Goal: Information Seeking & Learning: Learn about a topic

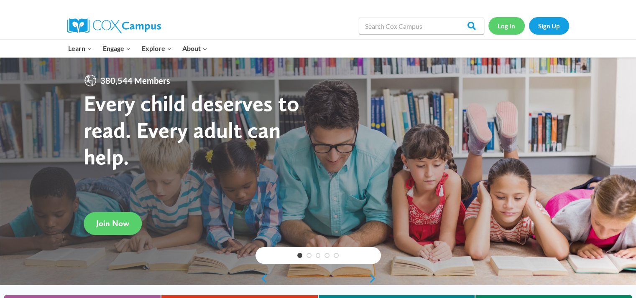
click at [502, 25] on link "Log In" at bounding box center [506, 25] width 36 height 17
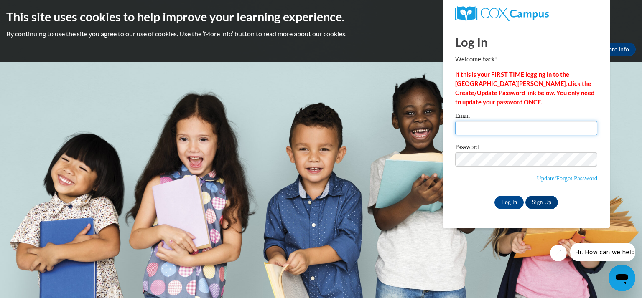
click at [488, 129] on input "Email" at bounding box center [526, 128] width 142 height 14
type input "l"
type input "gibbsl@kmsd.edu"
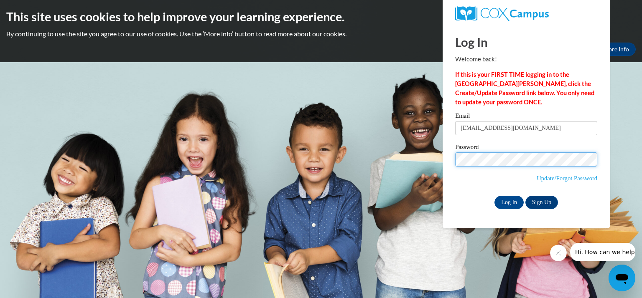
click at [494, 196] on input "Log In" at bounding box center [508, 202] width 29 height 13
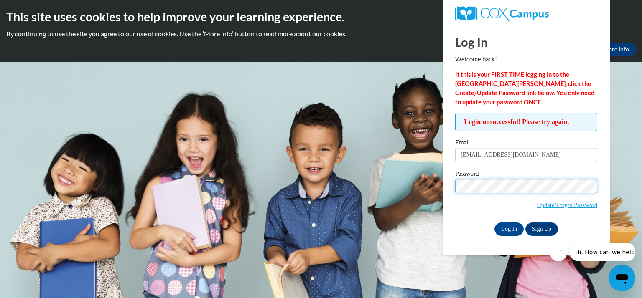
click at [494, 223] on input "Log In" at bounding box center [508, 229] width 29 height 13
click at [580, 204] on link "Update/Forgot Password" at bounding box center [567, 205] width 61 height 7
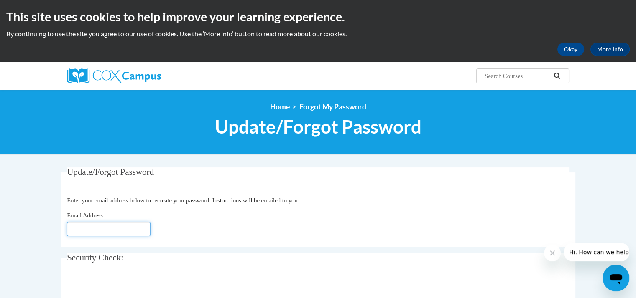
click at [110, 230] on input "Email Address" at bounding box center [109, 229] width 84 height 14
type input "[EMAIL_ADDRESS][DOMAIN_NAME]"
click button "Refresh captcha" at bounding box center [0, 0] width 0 height 0
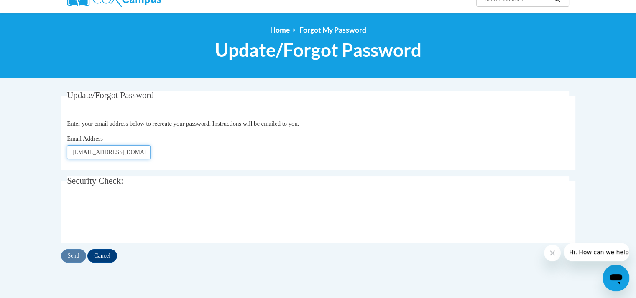
scroll to position [79, 0]
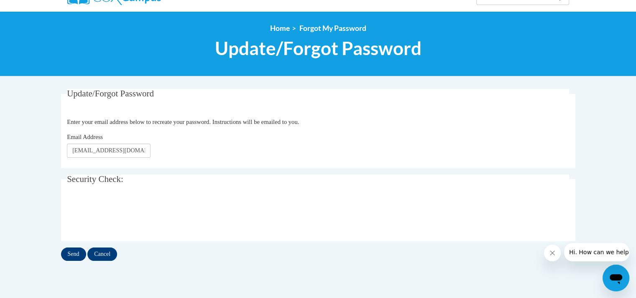
click at [72, 261] on input "Send" at bounding box center [73, 254] width 25 height 13
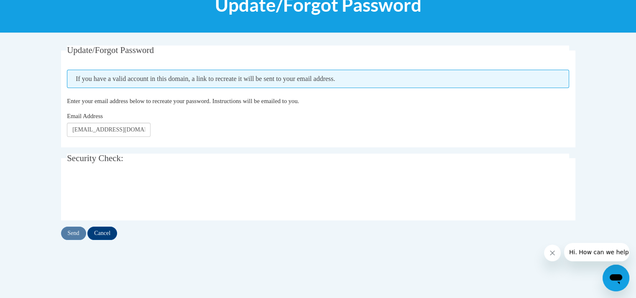
scroll to position [124, 0]
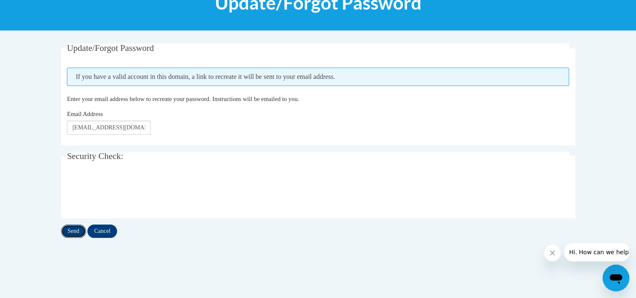
click at [70, 234] on input "Send" at bounding box center [73, 231] width 25 height 13
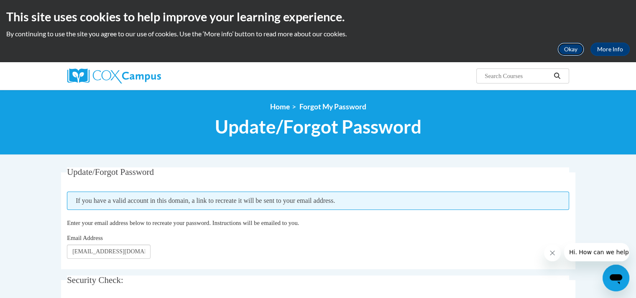
click at [565, 48] on button "Okay" at bounding box center [570, 49] width 27 height 13
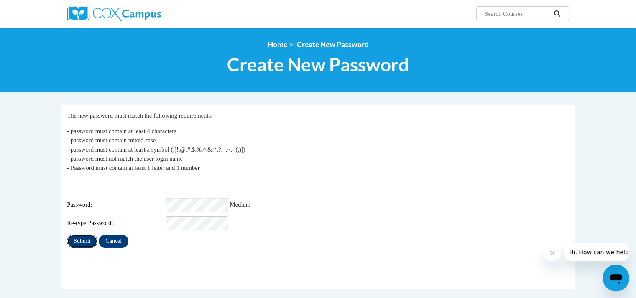
click at [84, 235] on input "Submit" at bounding box center [82, 241] width 30 height 13
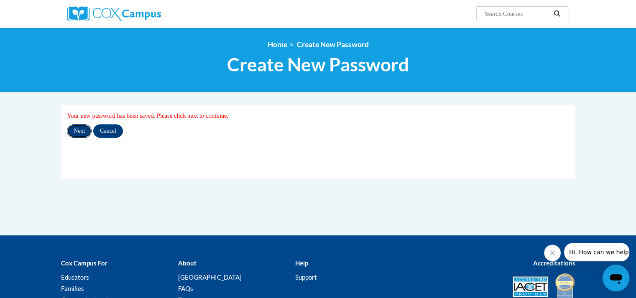
click at [78, 132] on input "Next" at bounding box center [79, 131] width 25 height 13
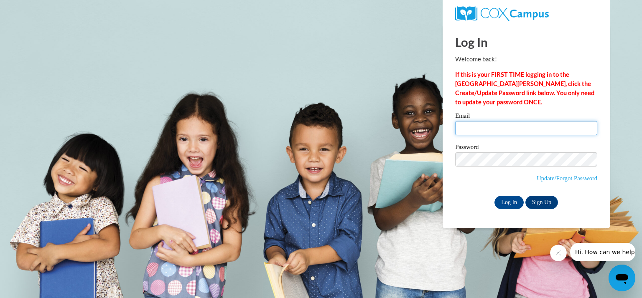
click at [472, 129] on input "Email" at bounding box center [526, 128] width 142 height 14
type input "[EMAIL_ADDRESS][DOMAIN_NAME]"
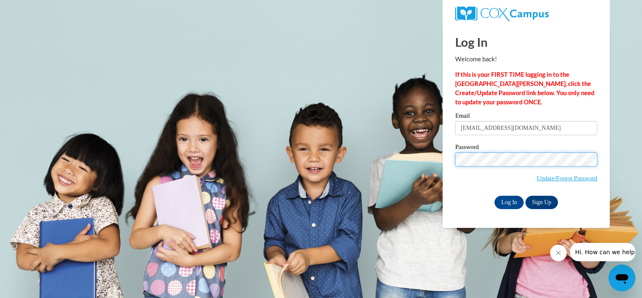
click at [494, 196] on input "Log In" at bounding box center [508, 202] width 29 height 13
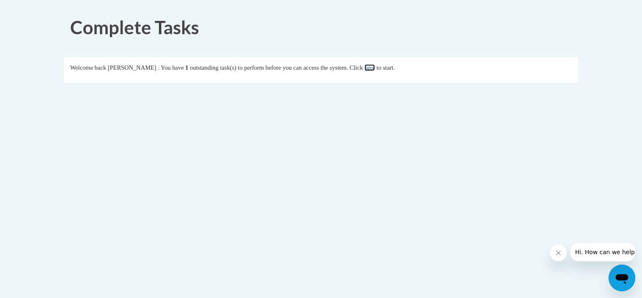
click at [375, 66] on link "here" at bounding box center [369, 67] width 10 height 7
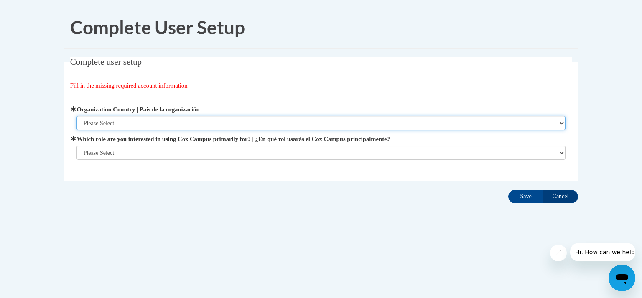
click at [562, 121] on select "Please Select [GEOGRAPHIC_DATA] | [GEOGRAPHIC_DATA] Outside of [GEOGRAPHIC_DATA…" at bounding box center [320, 123] width 489 height 14
select select "ad49bcad-a171-4b2e-b99c-48b446064914"
click at [76, 116] on select "Please Select [GEOGRAPHIC_DATA] | [GEOGRAPHIC_DATA] Outside of [GEOGRAPHIC_DATA…" at bounding box center [320, 123] width 489 height 14
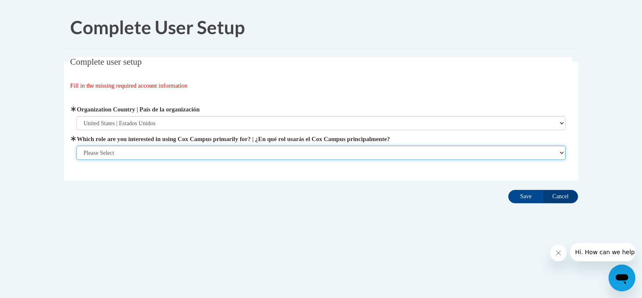
click at [561, 151] on select "Please Select College/University | Colegio/Universidad Community/Nonprofit Part…" at bounding box center [320, 153] width 489 height 14
select select "fbf2d438-af2f-41f8-98f1-81c410e29de3"
click at [76, 160] on select "Please Select College/University | Colegio/Universidad Community/Nonprofit Part…" at bounding box center [320, 153] width 489 height 14
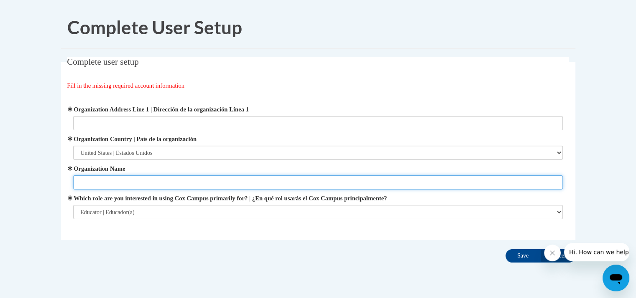
click at [84, 184] on input "Organization Name" at bounding box center [317, 183] width 489 height 14
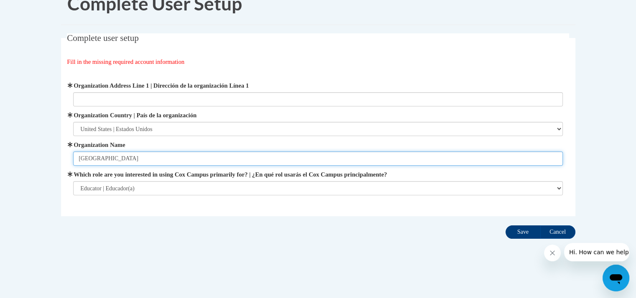
type input "[GEOGRAPHIC_DATA]"
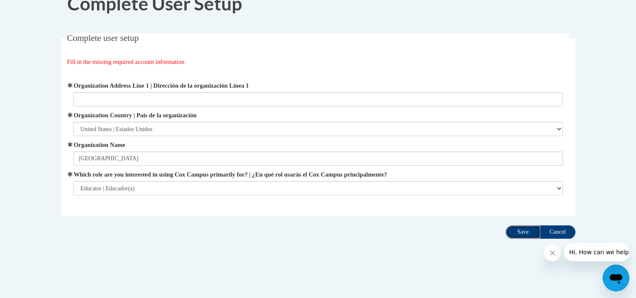
click at [521, 233] on input "Save" at bounding box center [522, 232] width 35 height 13
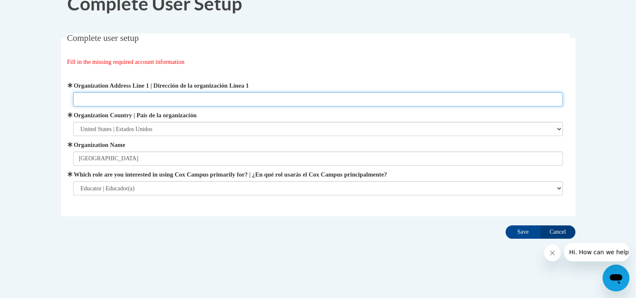
scroll to position [0, 0]
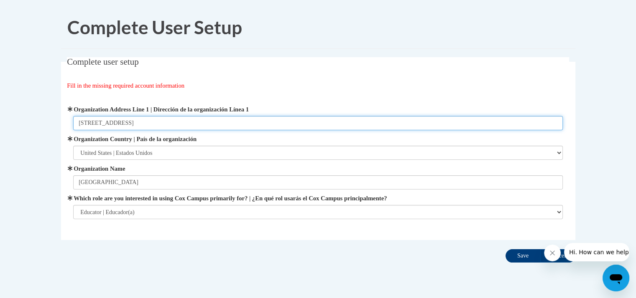
type input "[STREET_ADDRESS]"
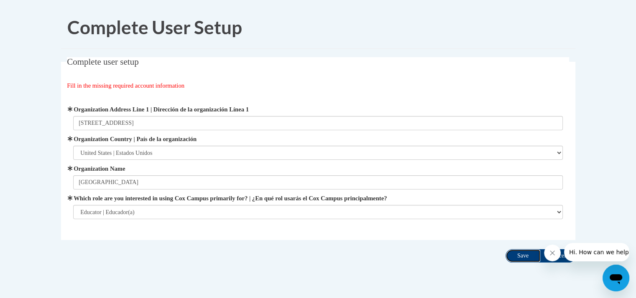
click at [521, 257] on input "Save" at bounding box center [522, 255] width 35 height 13
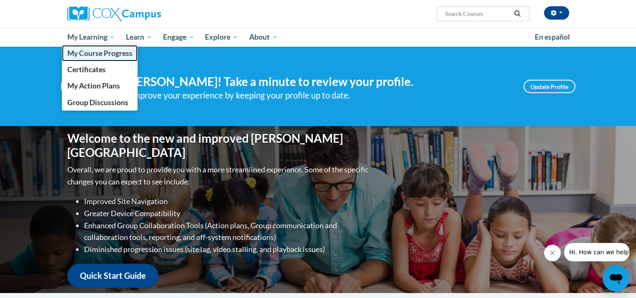
click at [87, 53] on span "My Course Progress" at bounding box center [99, 53] width 65 height 9
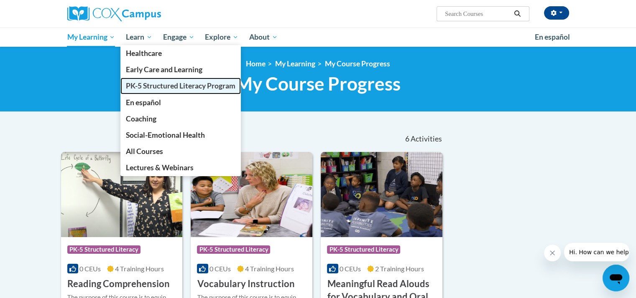
click at [150, 84] on span "PK-5 Structured Literacy Program" at bounding box center [180, 85] width 109 height 9
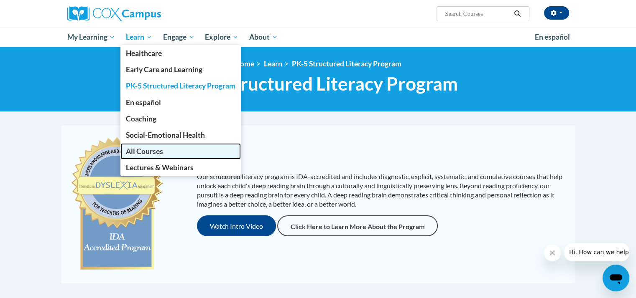
click at [153, 155] on span "All Courses" at bounding box center [144, 151] width 37 height 9
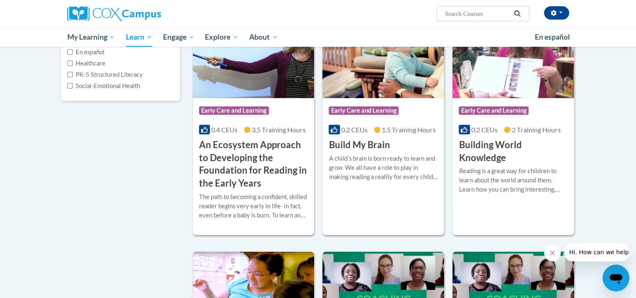
scroll to position [144, 0]
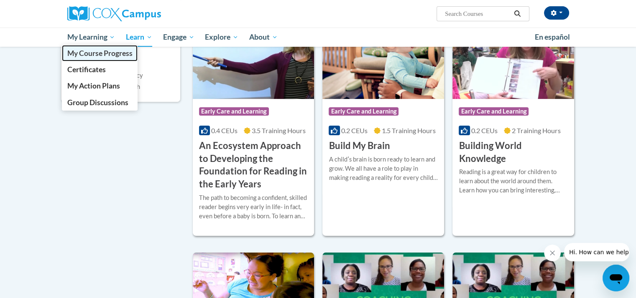
click at [97, 56] on span "My Course Progress" at bounding box center [99, 53] width 65 height 9
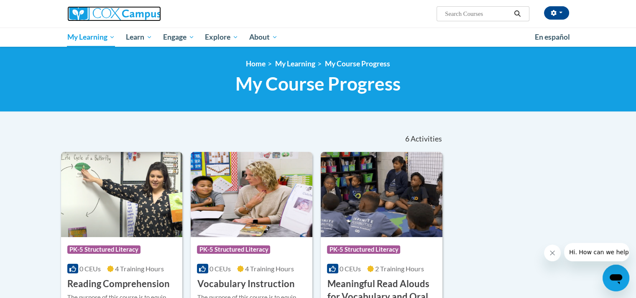
click at [141, 16] on img at bounding box center [114, 13] width 94 height 15
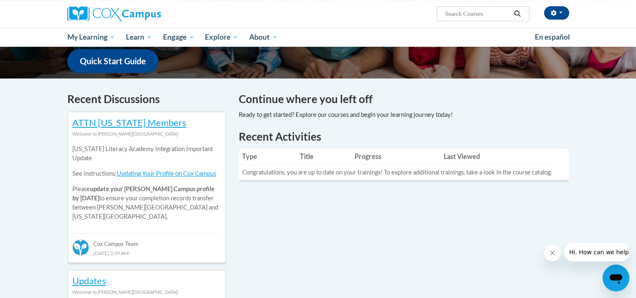
scroll to position [216, 0]
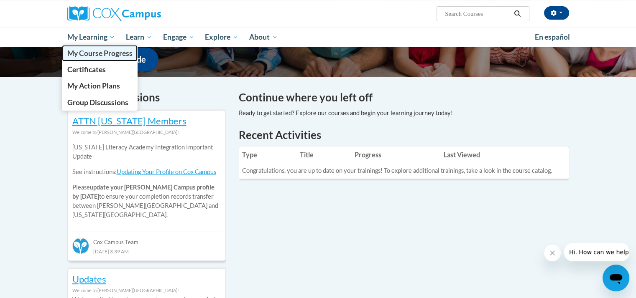
drag, startPoint x: 94, startPoint y: 49, endPoint x: 94, endPoint y: 53, distance: 4.2
click at [94, 50] on span "My Course Progress" at bounding box center [99, 53] width 65 height 9
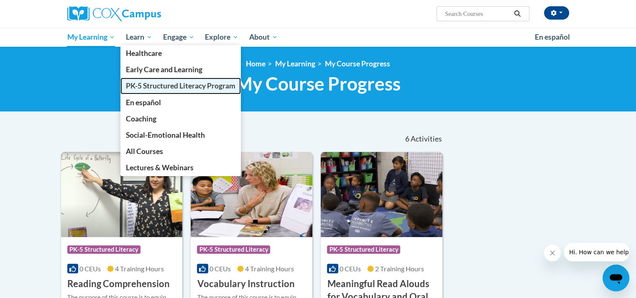
click at [153, 86] on span "PK-5 Structured Literacy Program" at bounding box center [180, 85] width 109 height 9
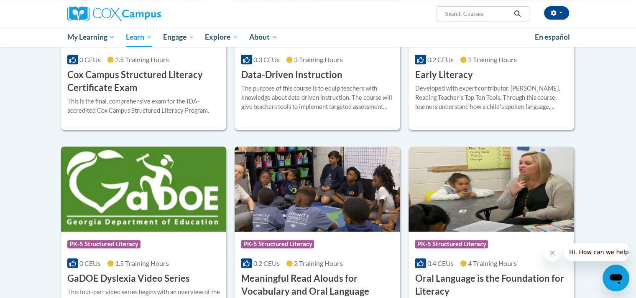
scroll to position [293, 0]
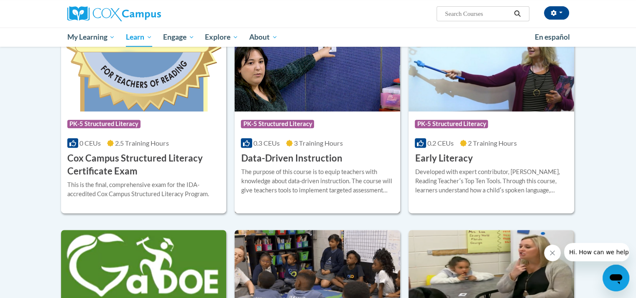
click at [298, 161] on h3 "Data-Driven Instruction" at bounding box center [291, 158] width 101 height 13
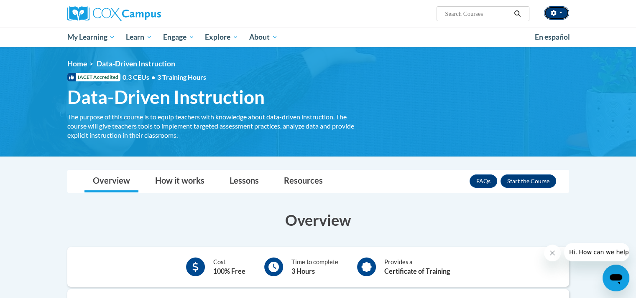
click at [558, 13] on button "button" at bounding box center [556, 12] width 25 height 13
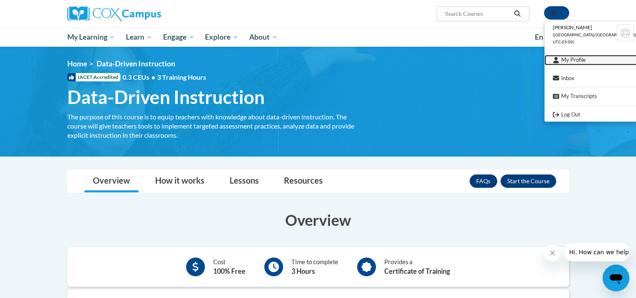
click at [574, 58] on link "My Profile" at bounding box center [594, 60] width 100 height 10
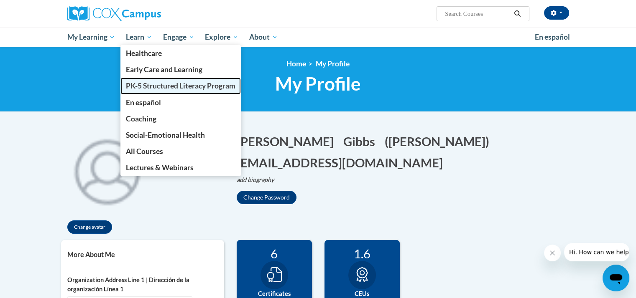
click at [230, 84] on span "PK-5 Structured Literacy Program" at bounding box center [180, 85] width 109 height 9
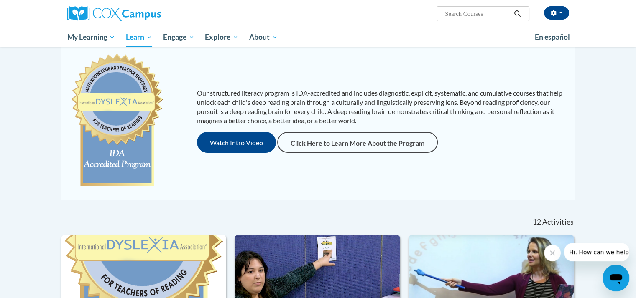
scroll to position [293, 0]
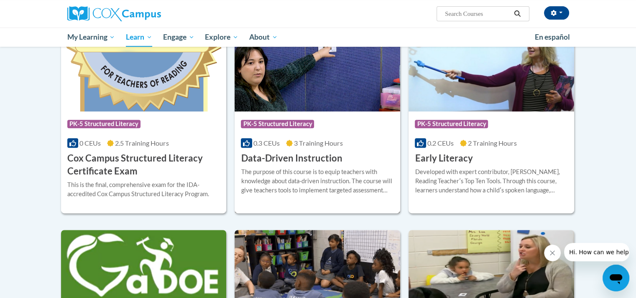
click at [312, 157] on h3 "Data-Driven Instruction" at bounding box center [291, 158] width 101 height 13
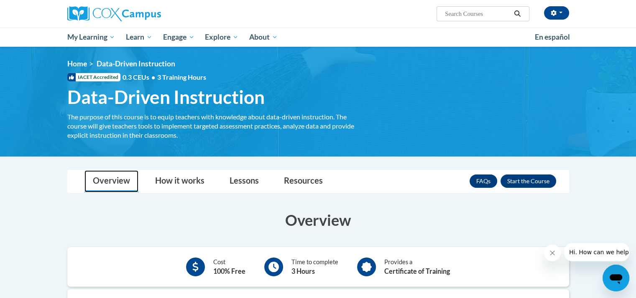
click at [107, 178] on link "Overview" at bounding box center [111, 181] width 54 height 22
click at [528, 180] on button "Enroll" at bounding box center [528, 181] width 56 height 13
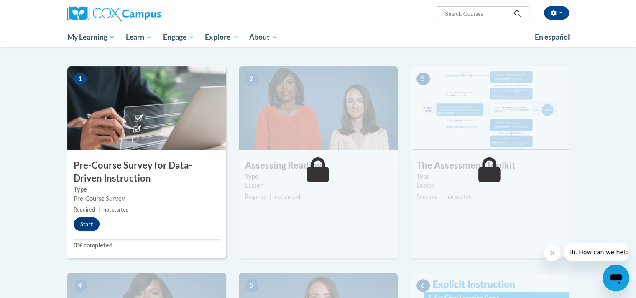
scroll to position [152, 0]
click at [88, 222] on button "Start" at bounding box center [87, 223] width 26 height 13
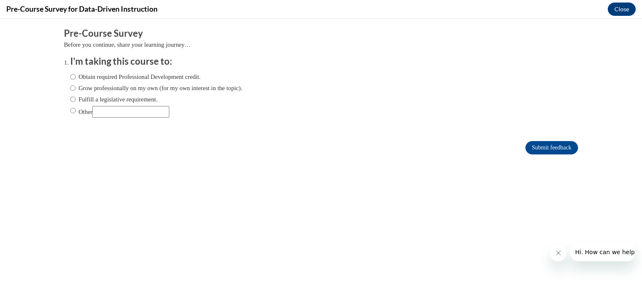
scroll to position [0, 0]
click at [357, 170] on div "Comments Pre-Course Survey Before you continue, share your learning journey… I'…" at bounding box center [321, 116] width 527 height 195
click at [70, 102] on input "Fulfill a legislative requirement." at bounding box center [72, 99] width 5 height 9
radio input "true"
click at [538, 153] on input "Submit feedback" at bounding box center [551, 147] width 53 height 13
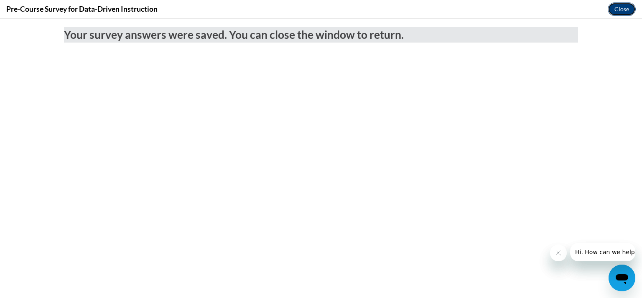
click at [620, 14] on button "Close" at bounding box center [622, 9] width 28 height 13
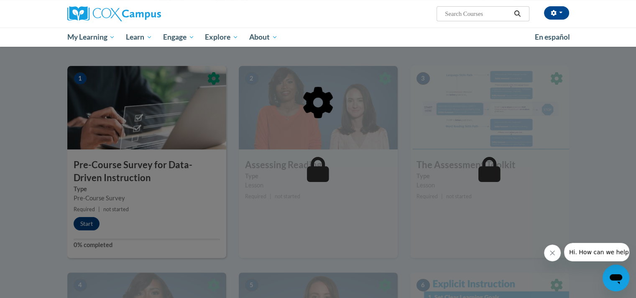
click at [82, 221] on div at bounding box center [317, 145] width 501 height 159
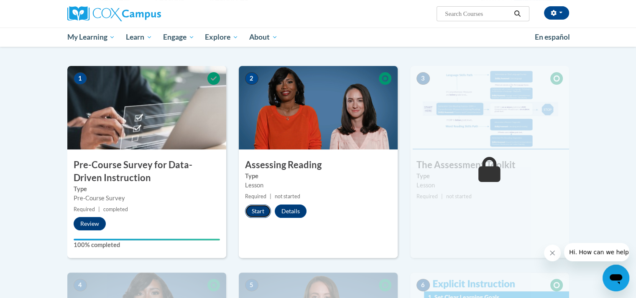
click at [260, 216] on button "Start" at bounding box center [258, 211] width 26 height 13
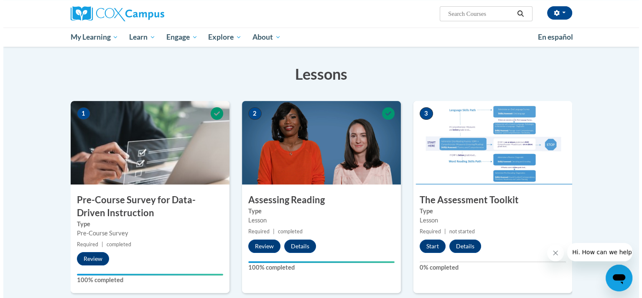
scroll to position [118, 0]
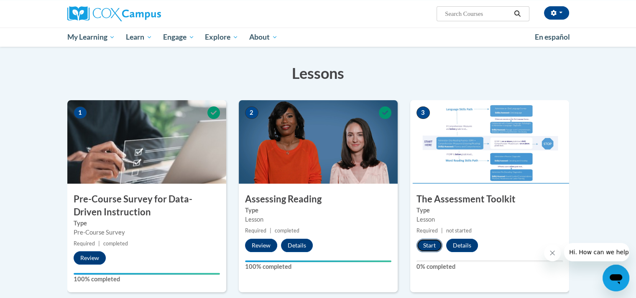
click at [426, 247] on button "Start" at bounding box center [429, 245] width 26 height 13
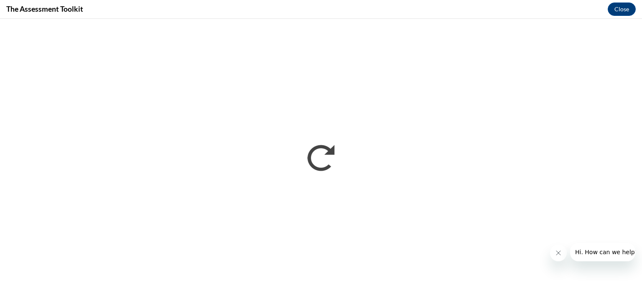
scroll to position [0, 0]
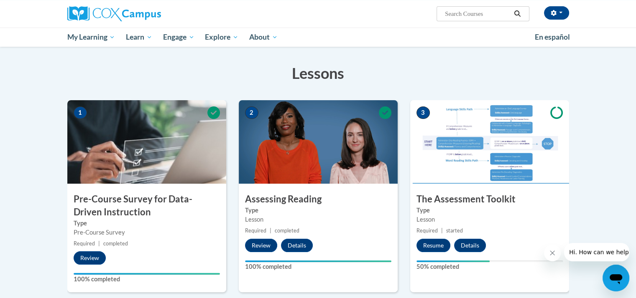
click at [461, 162] on img at bounding box center [489, 142] width 159 height 84
click at [431, 247] on button "Resume" at bounding box center [433, 245] width 34 height 13
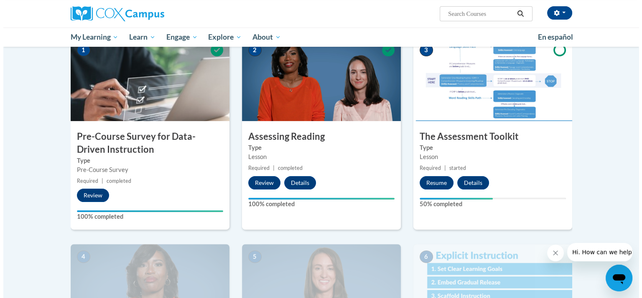
scroll to position [182, 0]
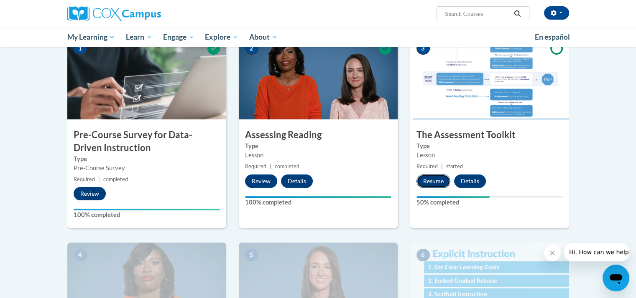
click at [430, 177] on button "Resume" at bounding box center [433, 181] width 34 height 13
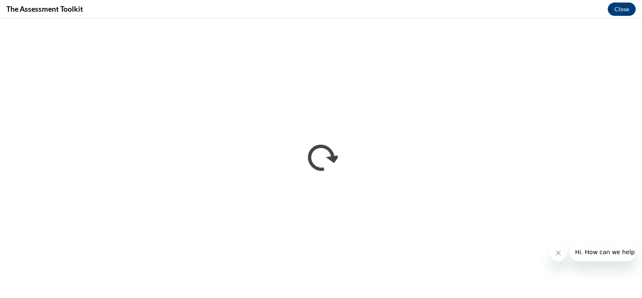
scroll to position [0, 0]
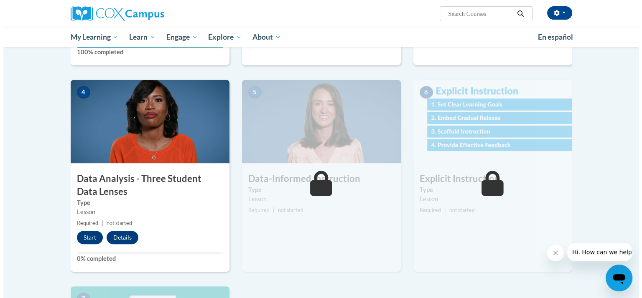
scroll to position [346, 0]
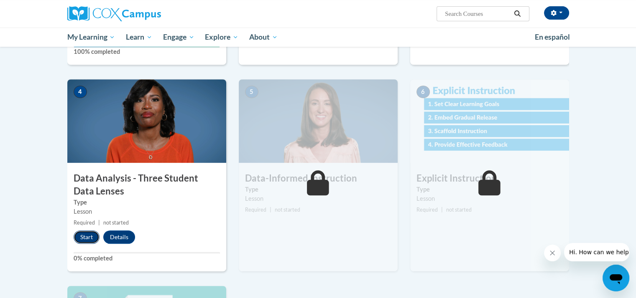
click at [83, 234] on button "Start" at bounding box center [87, 237] width 26 height 13
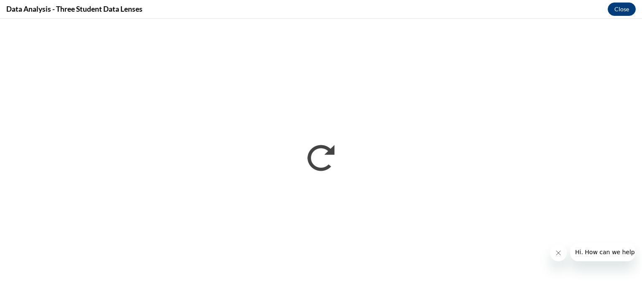
scroll to position [0, 0]
click at [598, 245] on button "Hi. How can we help?" at bounding box center [606, 252] width 73 height 18
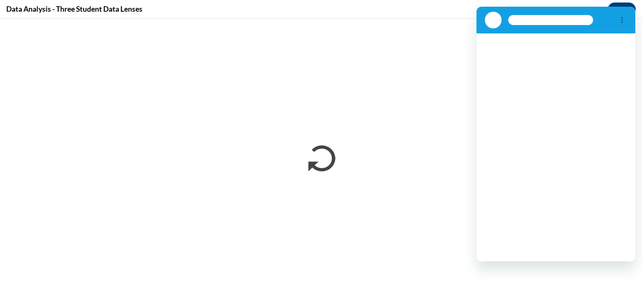
click at [598, 239] on div "Loading conversation" at bounding box center [555, 147] width 159 height 228
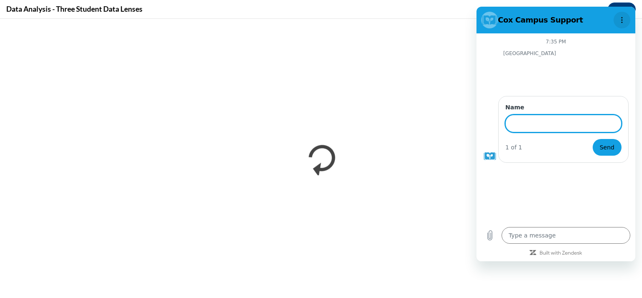
click at [620, 20] on icon "Options menu" at bounding box center [621, 20] width 7 height 7
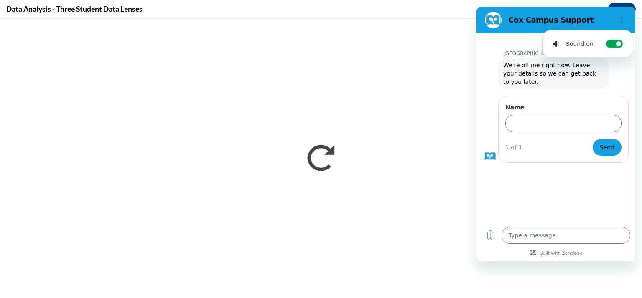
type textarea "x"
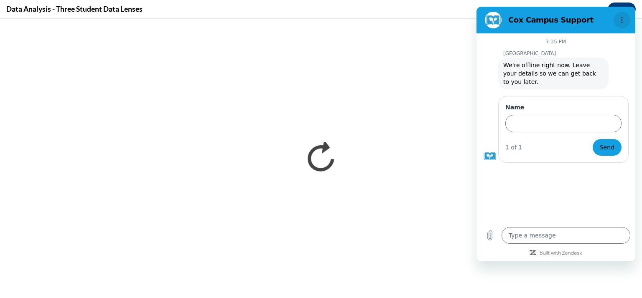
click at [621, 20] on icon "Options menu" at bounding box center [621, 20] width 7 height 7
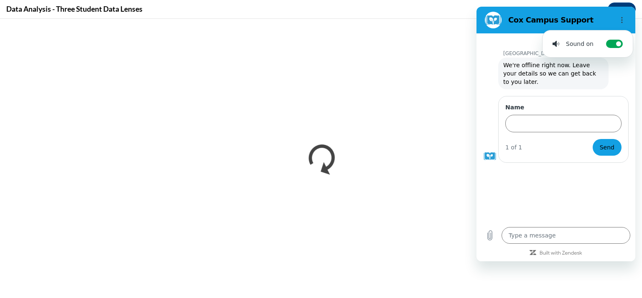
click at [496, 23] on figure at bounding box center [493, 20] width 17 height 17
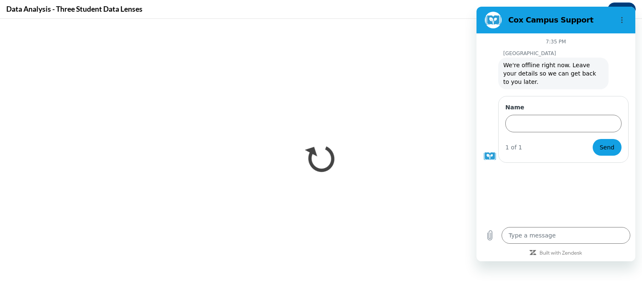
click at [522, 188] on div "7:35 PM Cox Campus Cox Campus says: We're offline right now. Leave your details…" at bounding box center [555, 127] width 159 height 189
click at [622, 18] on circle "Options menu" at bounding box center [621, 17] width 1 height 1
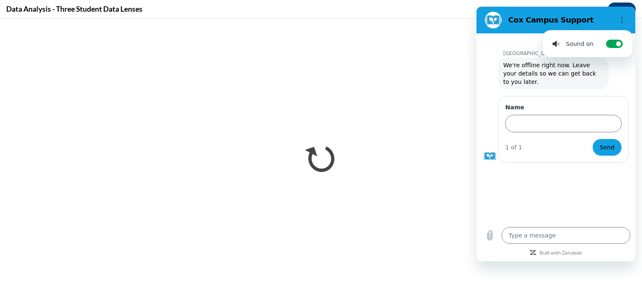
click at [610, 9] on section "Cox Campus Support Sound on Toggle sound notifications" at bounding box center [555, 20] width 159 height 27
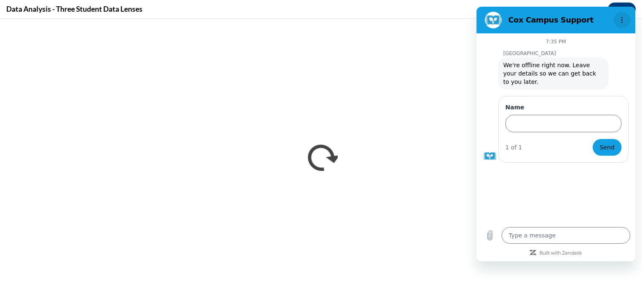
click at [627, 25] on button "Options menu" at bounding box center [621, 20] width 17 height 17
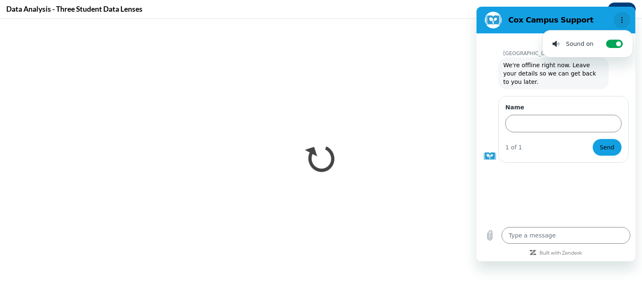
click at [620, 23] on button "Options menu" at bounding box center [621, 20] width 17 height 17
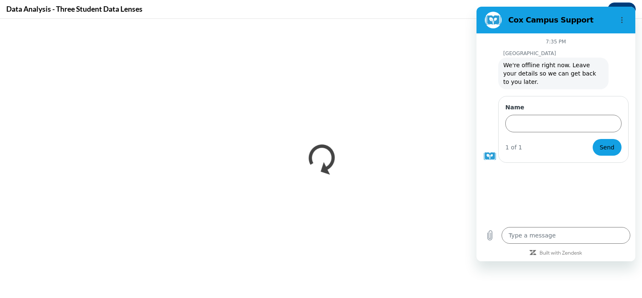
click at [496, 25] on figure at bounding box center [493, 20] width 17 height 17
drag, startPoint x: 526, startPoint y: 259, endPoint x: 490, endPoint y: 18, distance: 243.4
click at [490, 18] on figure at bounding box center [493, 20] width 17 height 17
click at [625, 19] on icon "Options menu" at bounding box center [621, 20] width 7 height 7
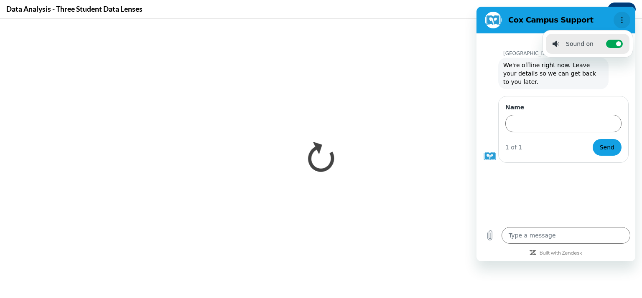
click at [620, 14] on button "Options menu" at bounding box center [621, 20] width 17 height 17
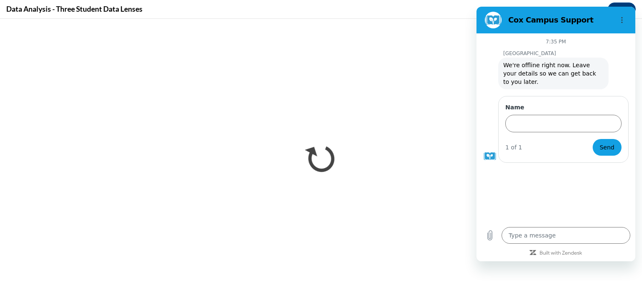
click at [486, 153] on figure at bounding box center [489, 156] width 13 height 13
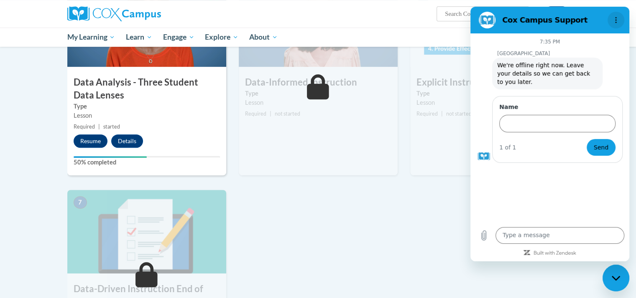
click at [617, 20] on icon "Options menu" at bounding box center [615, 20] width 7 height 7
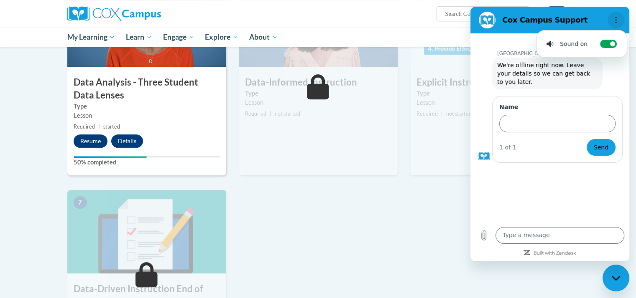
click at [617, 20] on icon "Options menu" at bounding box center [615, 20] width 7 height 7
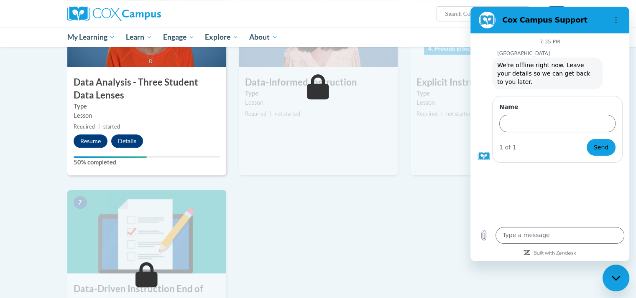
click at [483, 20] on figure at bounding box center [486, 20] width 17 height 17
click at [616, 271] on div "Close messaging window" at bounding box center [615, 278] width 25 height 25
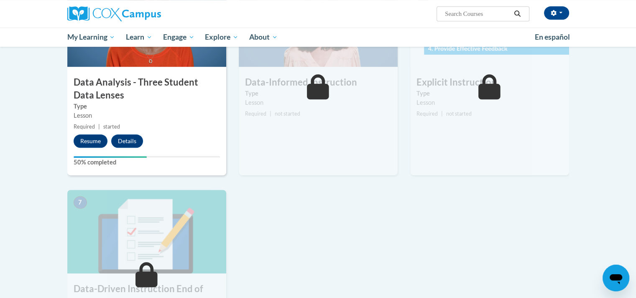
click at [616, 271] on icon "Open messaging window" at bounding box center [615, 278] width 15 height 15
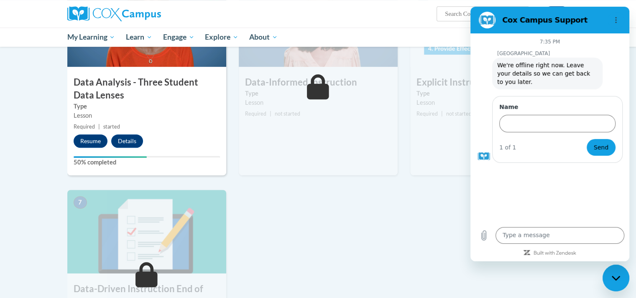
click at [609, 278] on div "Close messaging window" at bounding box center [615, 278] width 25 height 25
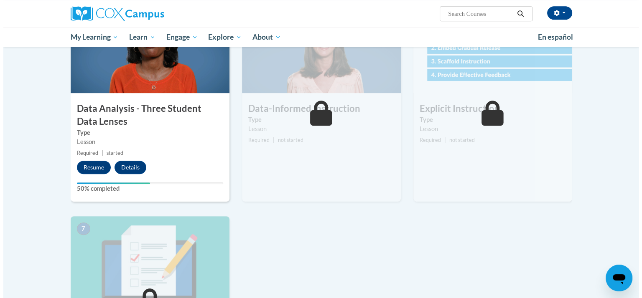
scroll to position [412, 0]
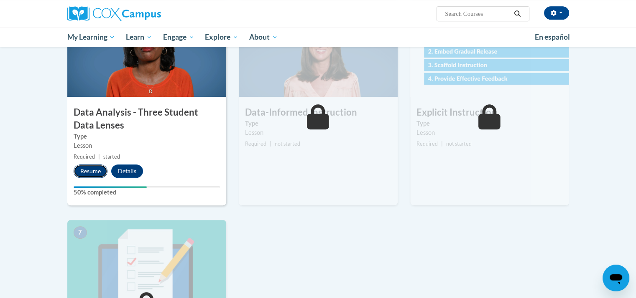
click at [88, 172] on button "Resume" at bounding box center [91, 171] width 34 height 13
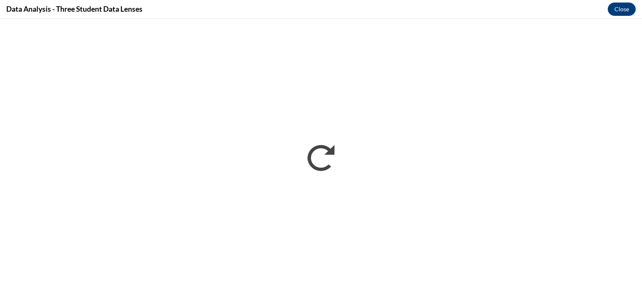
scroll to position [0, 0]
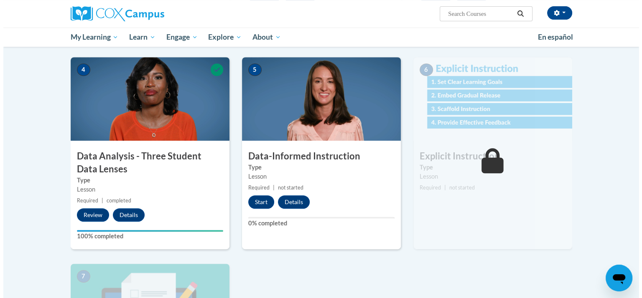
scroll to position [368, 0]
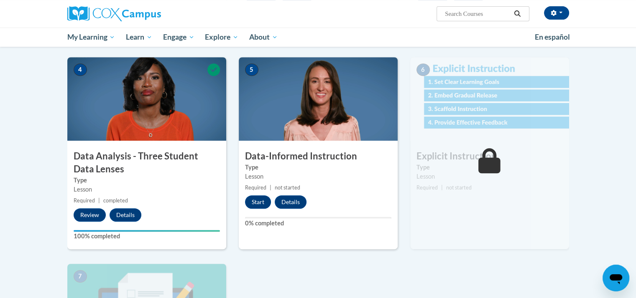
click at [320, 90] on img at bounding box center [318, 99] width 159 height 84
click at [254, 213] on div "5 Data-Informed Instruction Type Lesson Required | not started Start Details Fe…" at bounding box center [318, 153] width 159 height 192
click at [258, 201] on button "Start" at bounding box center [258, 202] width 26 height 13
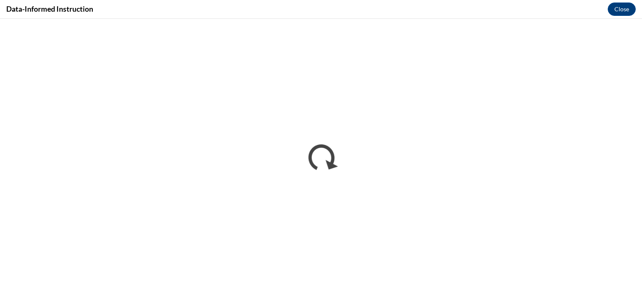
scroll to position [0, 0]
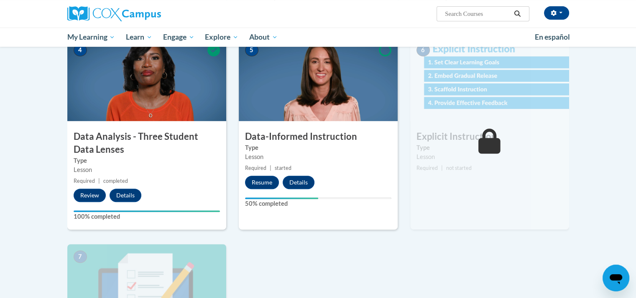
scroll to position [388, 0]
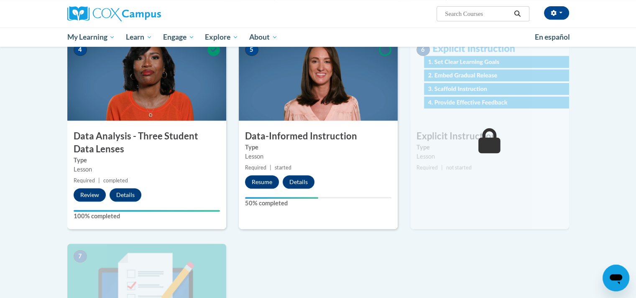
click at [502, 90] on img at bounding box center [489, 79] width 159 height 84
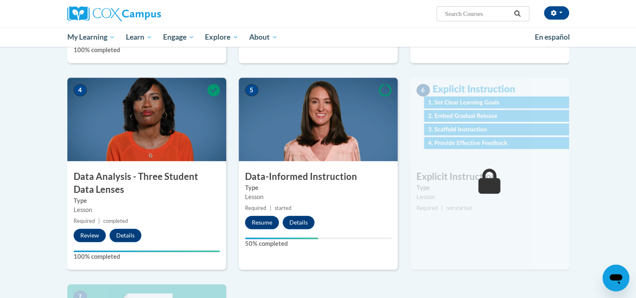
scroll to position [321, 0]
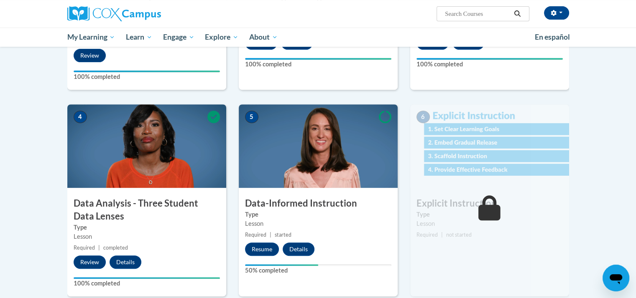
click at [516, 159] on img at bounding box center [489, 146] width 159 height 84
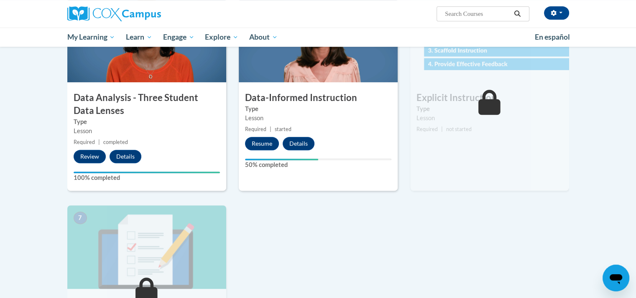
scroll to position [433, 0]
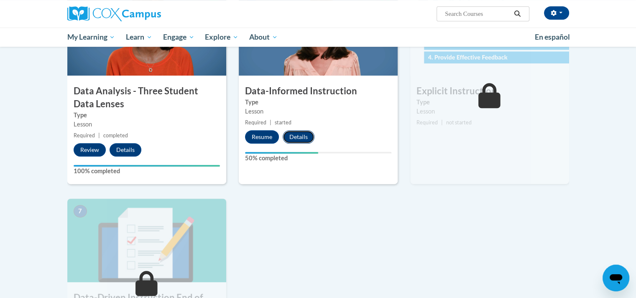
click at [305, 141] on button "Details" at bounding box center [298, 136] width 32 height 13
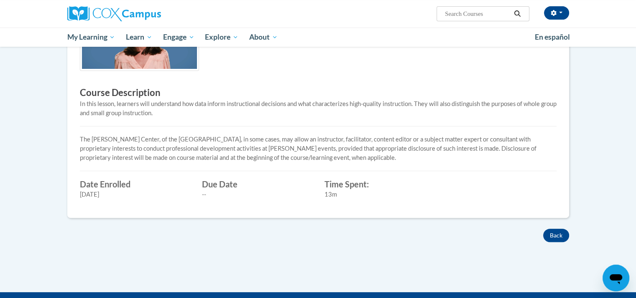
scroll to position [214, 0]
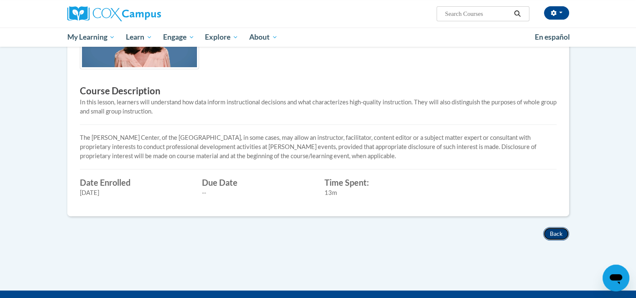
click at [559, 237] on button "Back" at bounding box center [556, 233] width 26 height 13
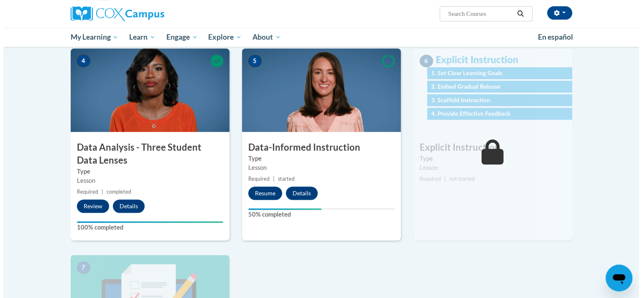
scroll to position [380, 0]
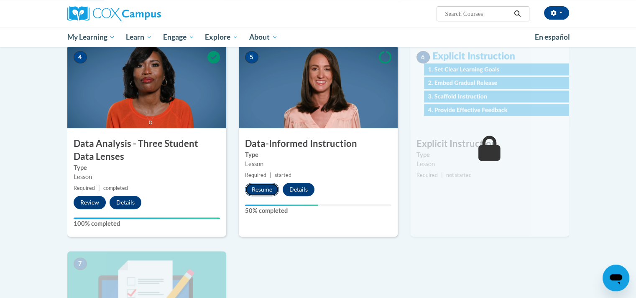
click at [260, 187] on button "Resume" at bounding box center [262, 189] width 34 height 13
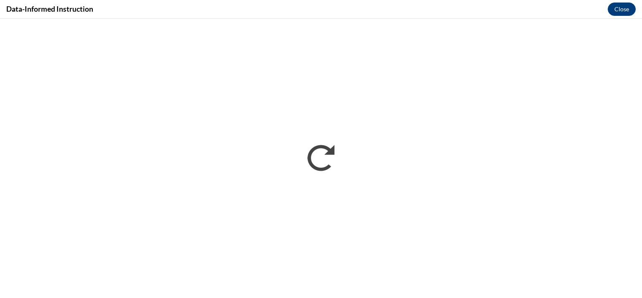
scroll to position [0, 0]
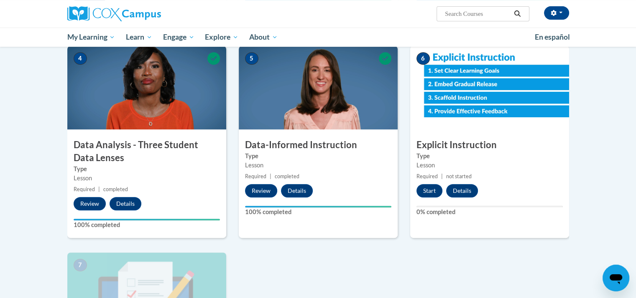
scroll to position [389, 0]
